Goal: Ask a question

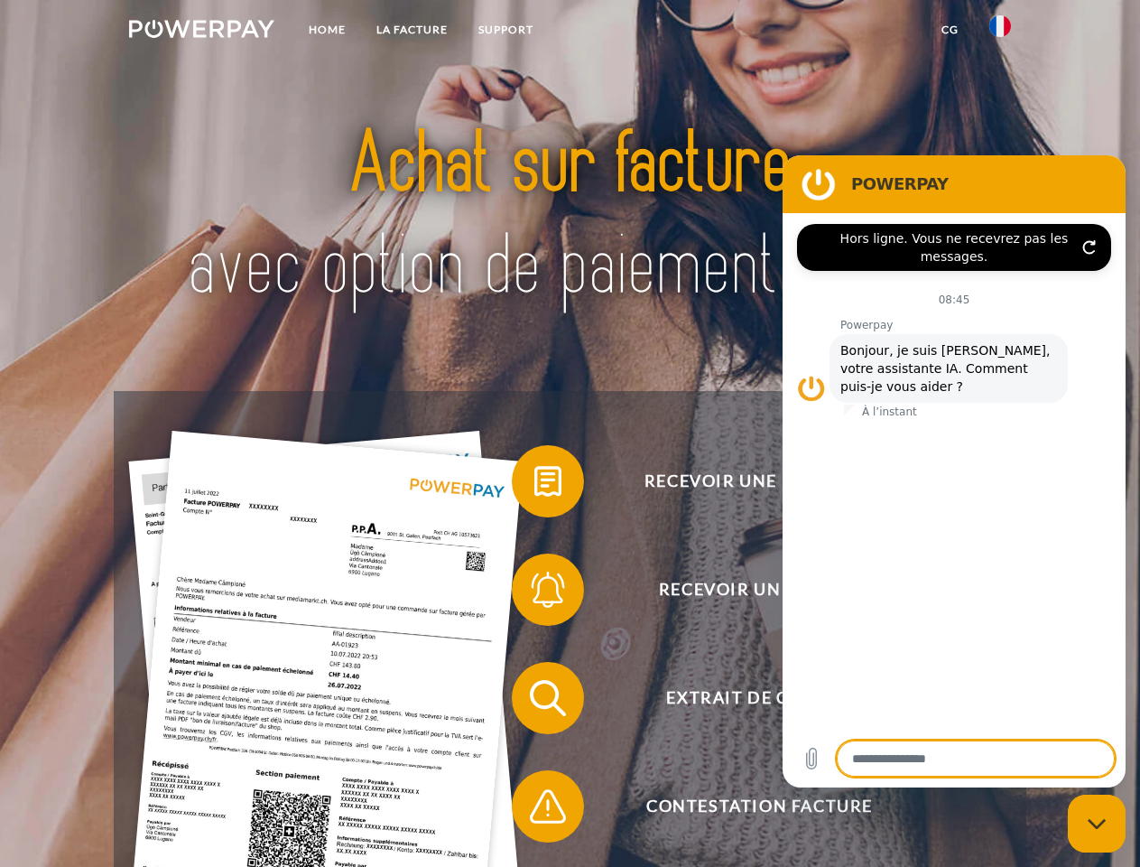
click at [201, 32] on img at bounding box center [201, 29] width 145 height 18
click at [1000, 32] on img at bounding box center [1000, 26] width 22 height 22
click at [950, 30] on link "CG" at bounding box center [950, 30] width 48 height 32
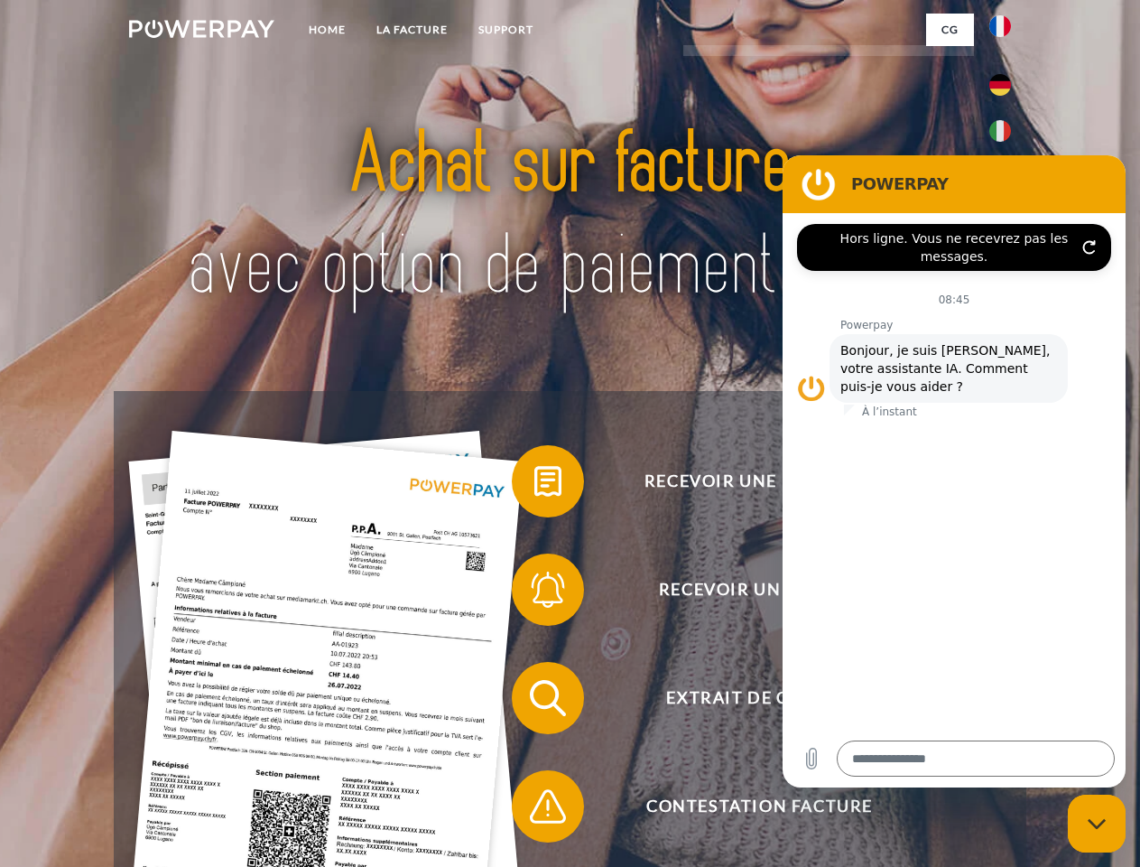
click at [534, 485] on span at bounding box center [521, 481] width 90 height 90
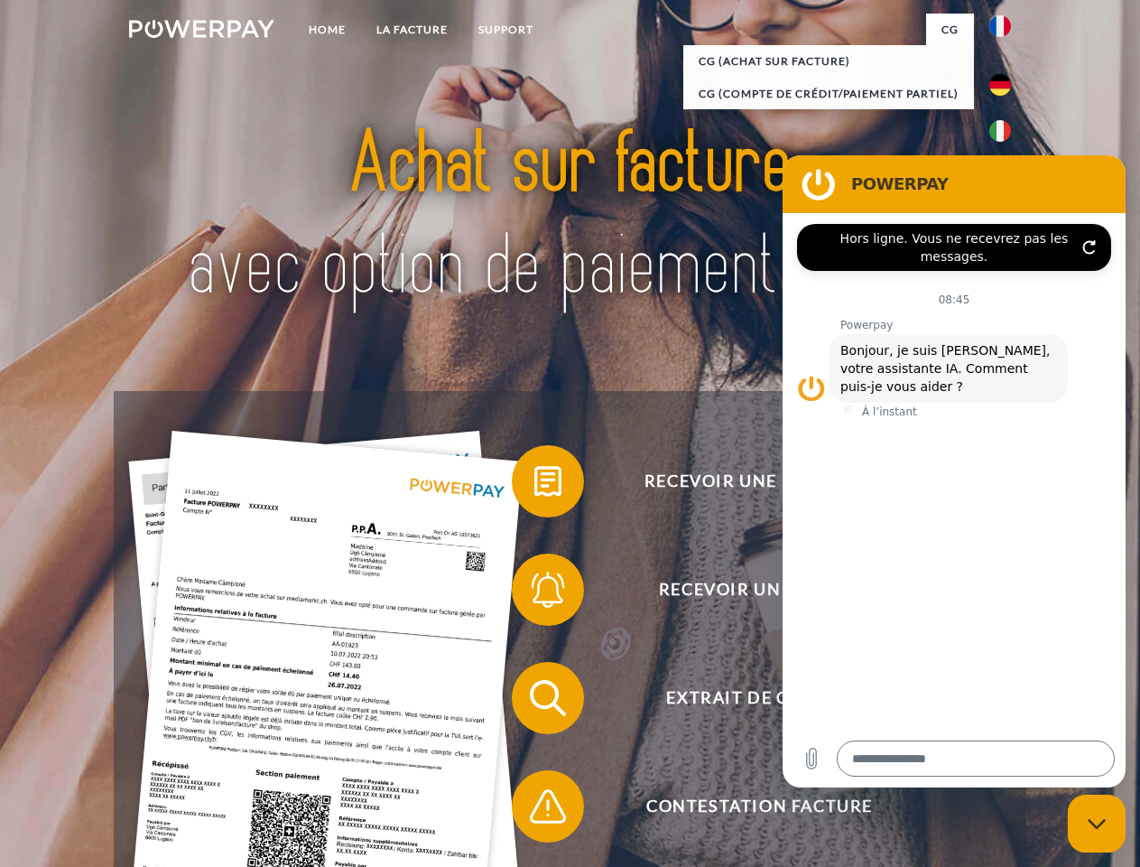
click at [534, 593] on span at bounding box center [521, 589] width 90 height 90
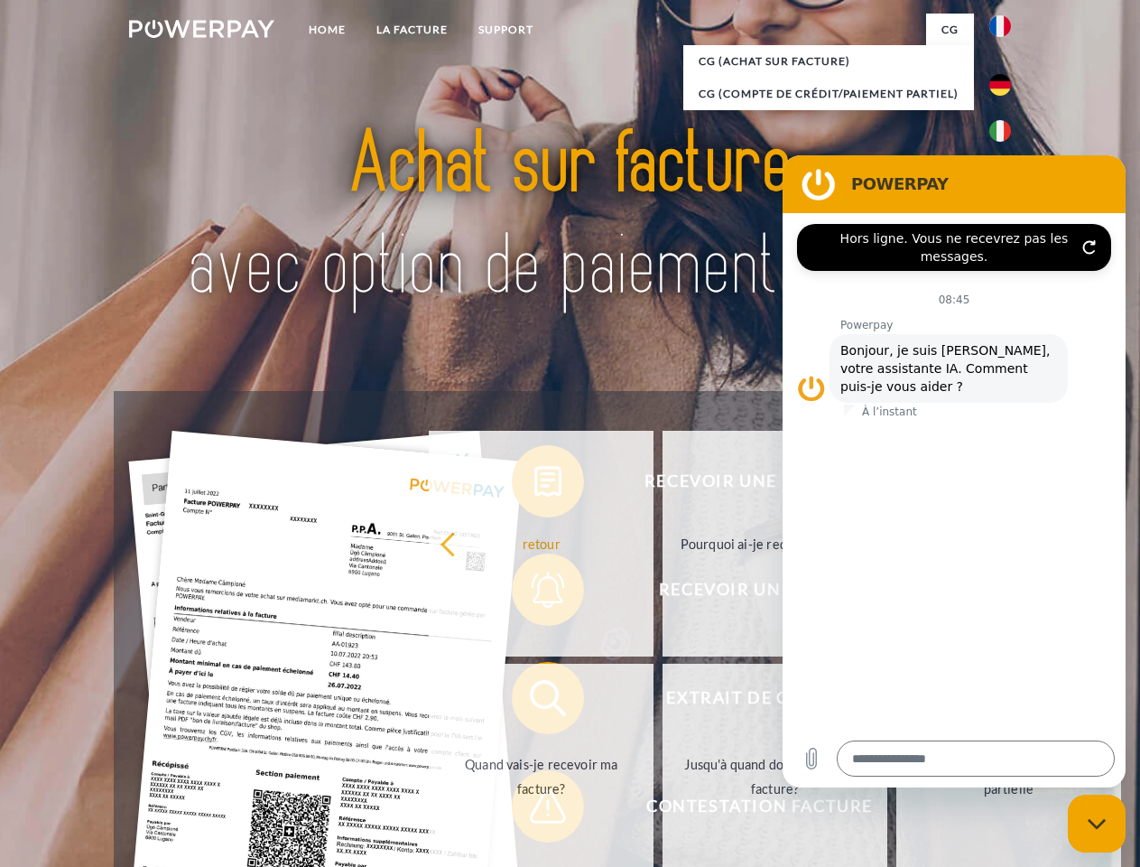
click at [663, 701] on link "Jusqu'à quand dois-je payer ma facture?" at bounding box center [775, 776] width 225 height 226
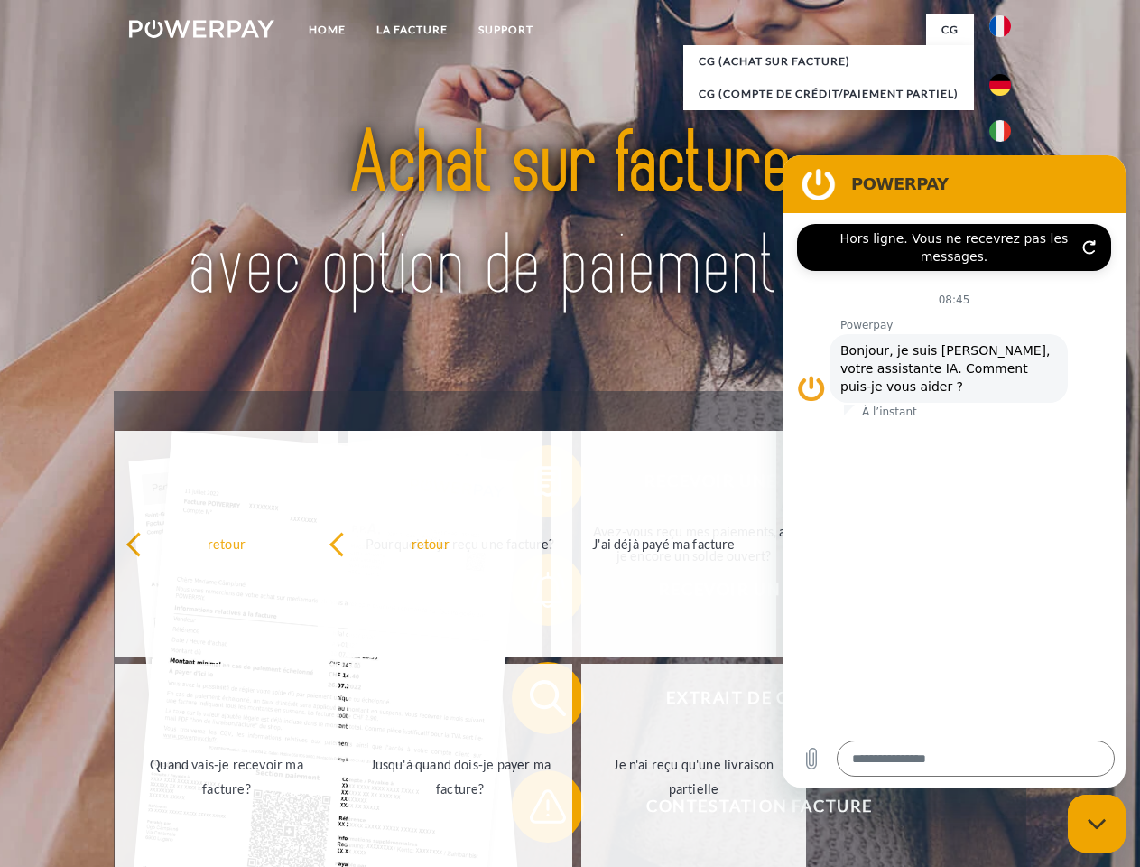
click at [534, 810] on span at bounding box center [521, 806] width 90 height 90
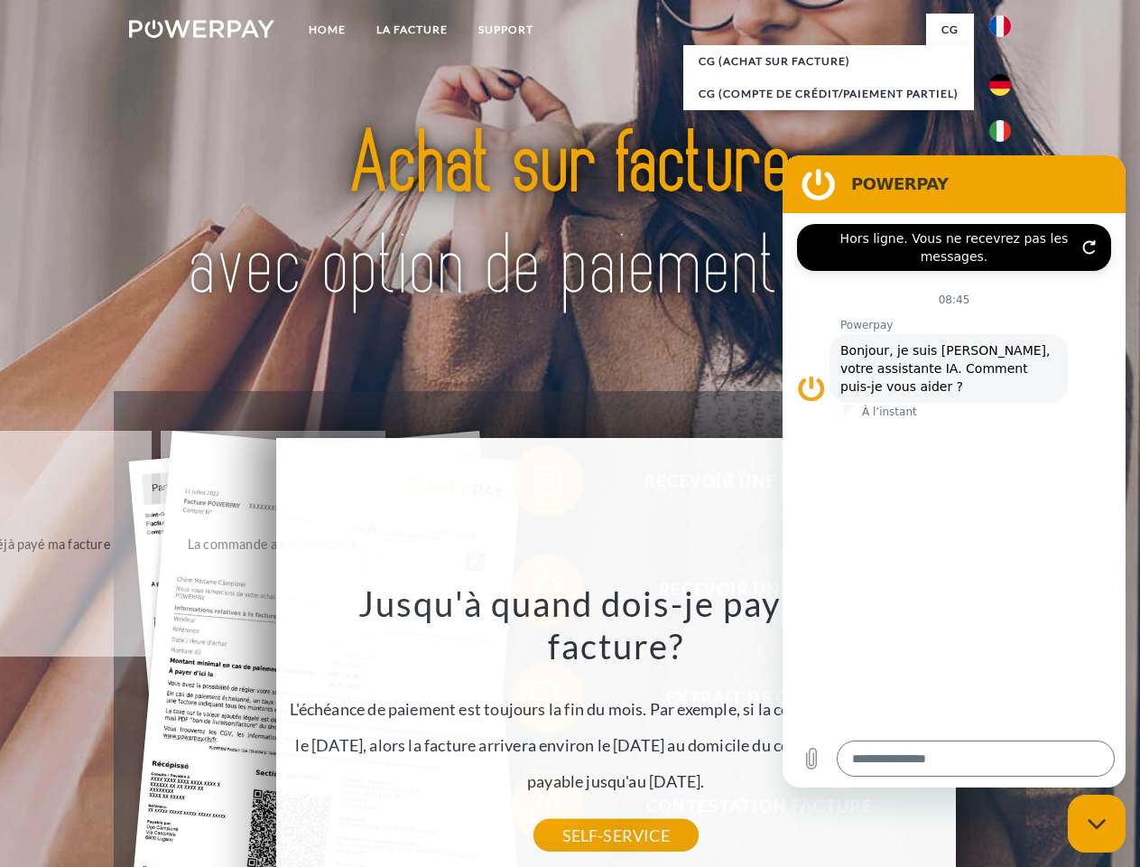
click at [1097, 823] on icon "Fermer la fenêtre de messagerie" at bounding box center [1097, 824] width 19 height 12
type textarea "*"
